Goal: Transaction & Acquisition: Download file/media

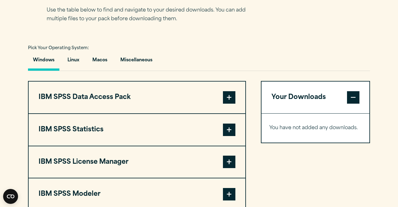
scroll to position [424, 0]
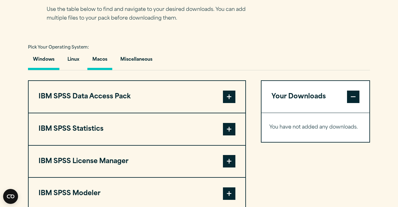
click at [99, 62] on button "Macos" at bounding box center [99, 61] width 25 height 18
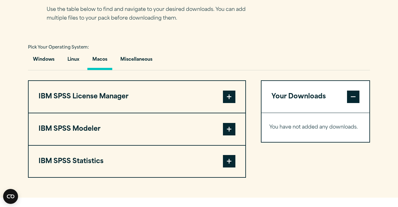
click at [235, 159] on span at bounding box center [229, 161] width 12 height 12
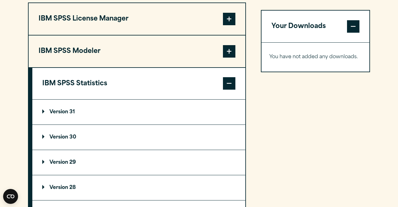
scroll to position [505, 0]
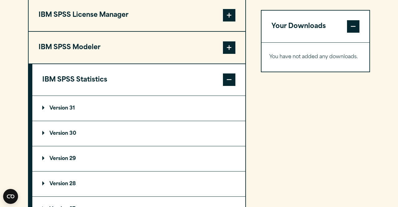
click at [73, 110] on p "Version 31" at bounding box center [58, 108] width 33 height 5
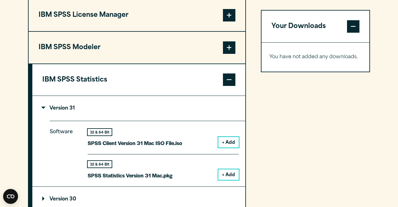
click at [200, 104] on summary "Version 31" at bounding box center [138, 108] width 213 height 25
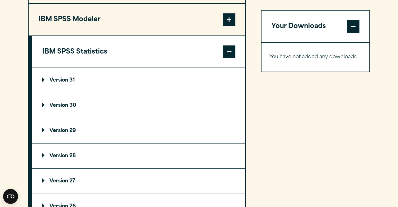
scroll to position [538, 0]
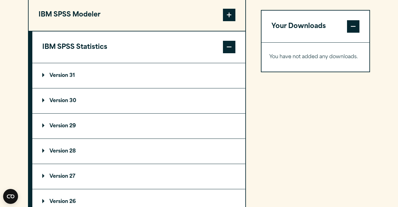
click at [158, 131] on summary "Version 29" at bounding box center [138, 126] width 213 height 25
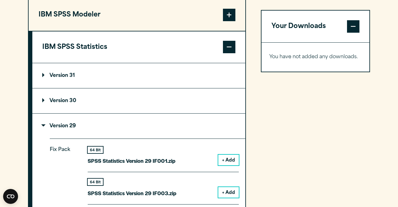
click at [158, 129] on summary "Version 29" at bounding box center [138, 126] width 213 height 25
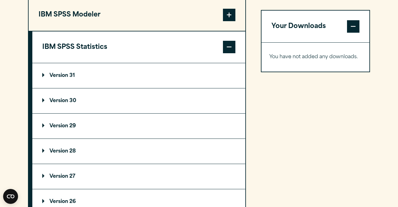
click at [140, 80] on summary "Version 31" at bounding box center [138, 75] width 213 height 25
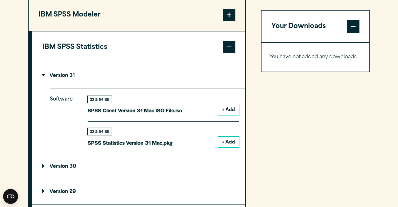
click at [140, 79] on summary "Version 31" at bounding box center [138, 75] width 213 height 25
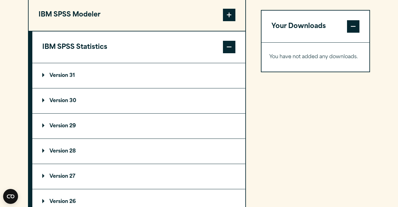
click at [123, 132] on summary "Version 29" at bounding box center [138, 126] width 213 height 25
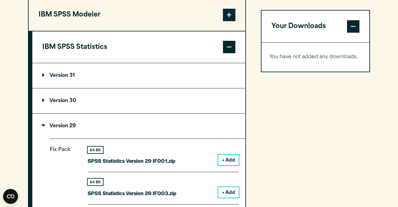
click at [124, 132] on summary "Version 29" at bounding box center [138, 126] width 213 height 25
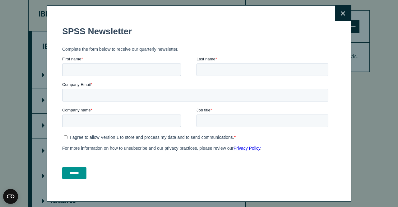
click at [347, 5] on div "Close" at bounding box center [199, 103] width 305 height 197
click at [341, 13] on icon at bounding box center [343, 13] width 4 height 5
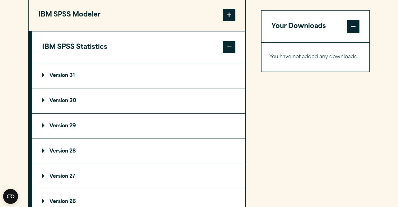
click at [139, 72] on fieldset "SPSS Newsletter" at bounding box center [196, 66] width 269 height 22
click at [139, 79] on summary "Version 31" at bounding box center [138, 75] width 213 height 25
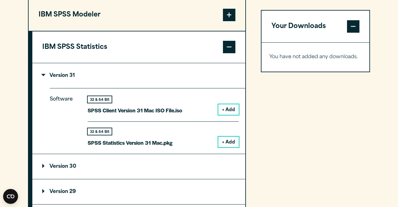
click at [237, 117] on div "32 & 64 Bit SPSS Client Version 31 Mac ISO File.iso + Add" at bounding box center [163, 109] width 151 height 26
click at [235, 111] on button "+ Add" at bounding box center [229, 109] width 21 height 11
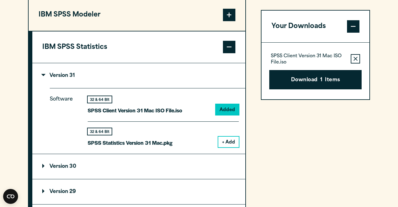
click at [233, 137] on button "+ Add" at bounding box center [229, 142] width 21 height 11
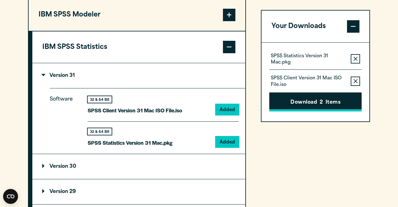
click at [297, 101] on button "Download 2 Items" at bounding box center [316, 101] width 92 height 19
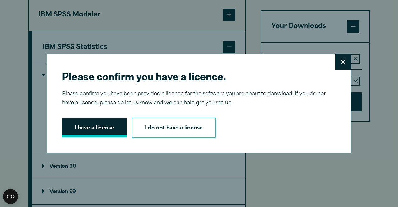
click at [113, 129] on button "I have a license" at bounding box center [94, 127] width 65 height 19
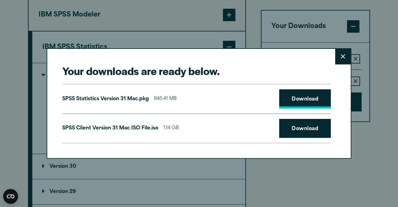
click at [312, 103] on link "Download" at bounding box center [306, 98] width 52 height 19
click at [307, 130] on link "Download" at bounding box center [306, 128] width 52 height 19
